Goal: Information Seeking & Learning: Learn about a topic

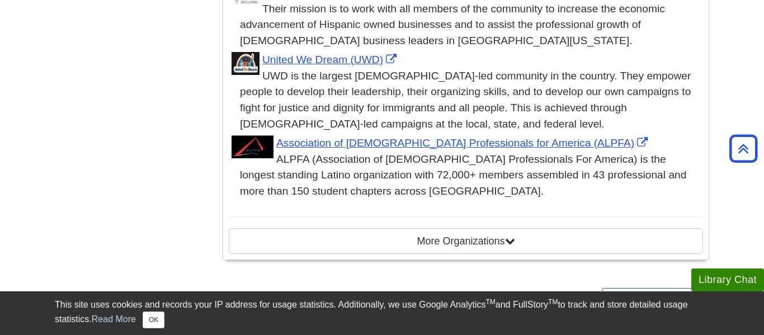
scroll to position [2647, 0]
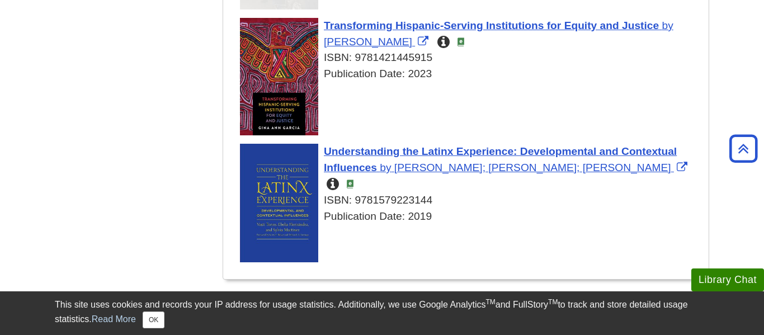
scroll to position [4069, 0]
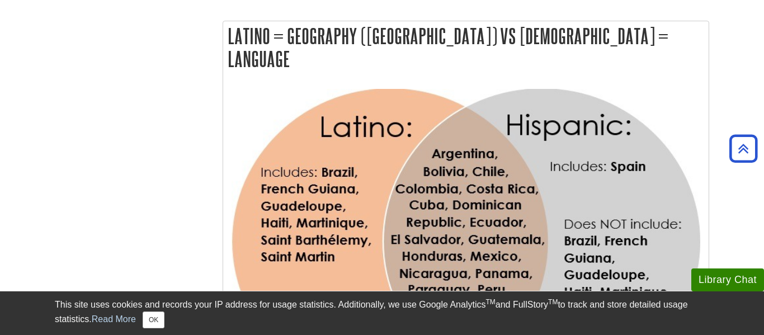
scroll to position [777, 0]
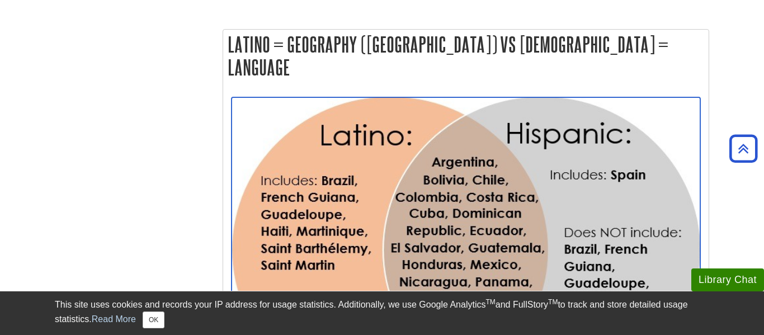
click at [271, 97] on img "Link opens in new window" at bounding box center [466, 251] width 469 height 308
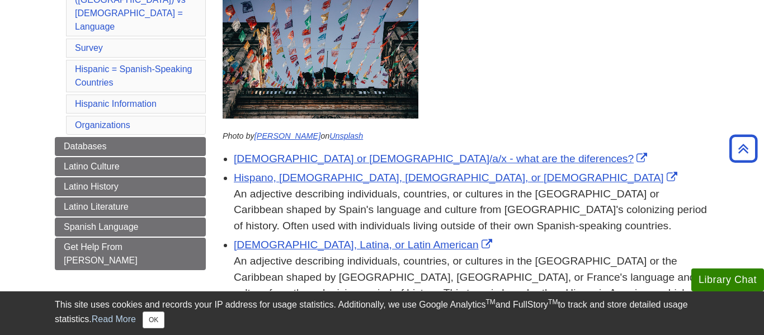
scroll to position [0, 0]
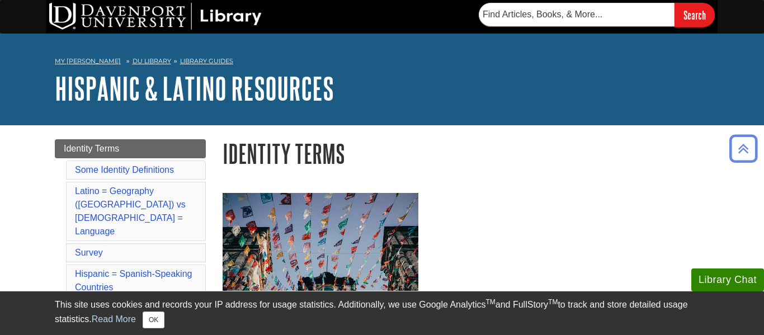
click at [356, 143] on h1 "Identity Terms" at bounding box center [466, 153] width 487 height 29
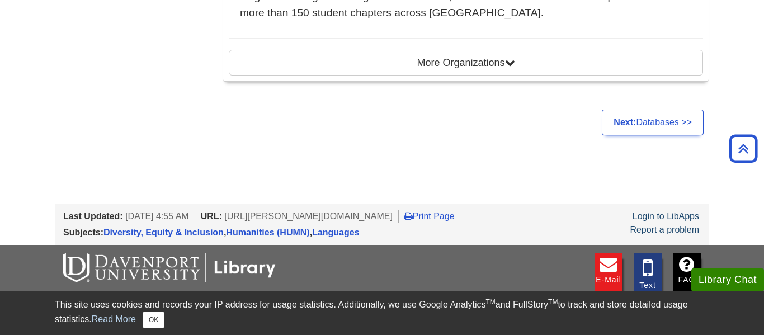
scroll to position [2776, 0]
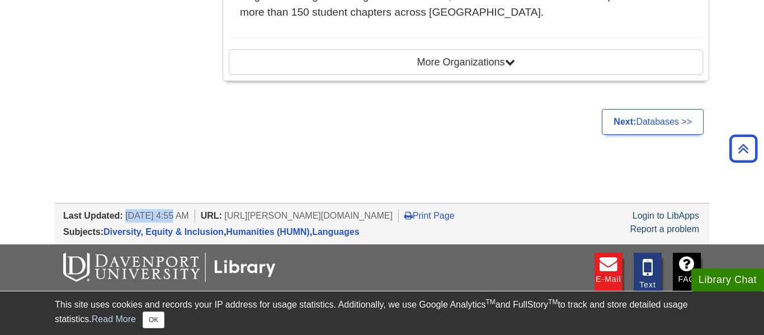
drag, startPoint x: 126, startPoint y: 114, endPoint x: 176, endPoint y: 114, distance: 49.2
click at [176, 211] on span "[DATE] 4:55 AM" at bounding box center [157, 216] width 64 height 10
click at [178, 211] on span "[DATE] 4:55 AM" at bounding box center [157, 216] width 64 height 10
drag, startPoint x: 178, startPoint y: 114, endPoint x: 127, endPoint y: 112, distance: 50.9
click at [127, 211] on span "[DATE] 4:55 AM" at bounding box center [157, 216] width 64 height 10
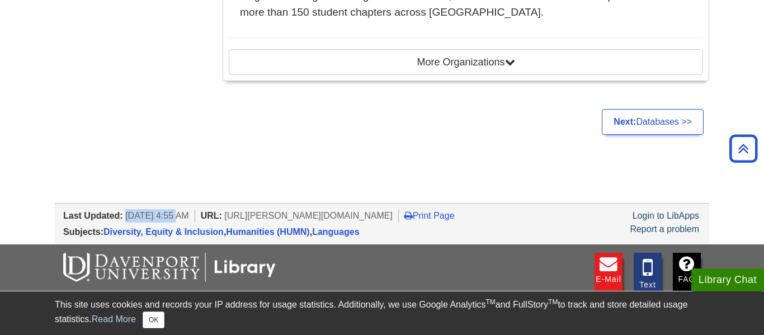
copy span "Sep 16, 2025"
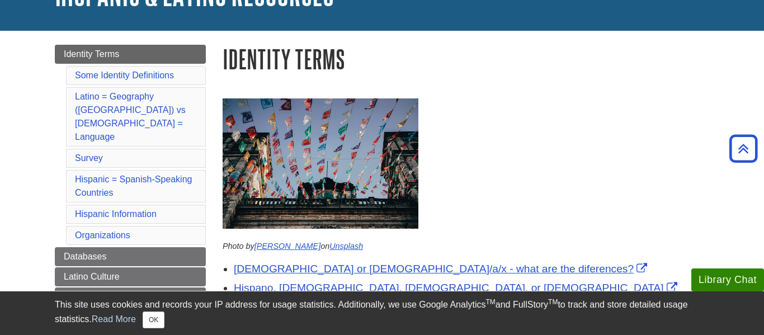
scroll to position [0, 0]
